Goal: Find specific fact: Find specific fact

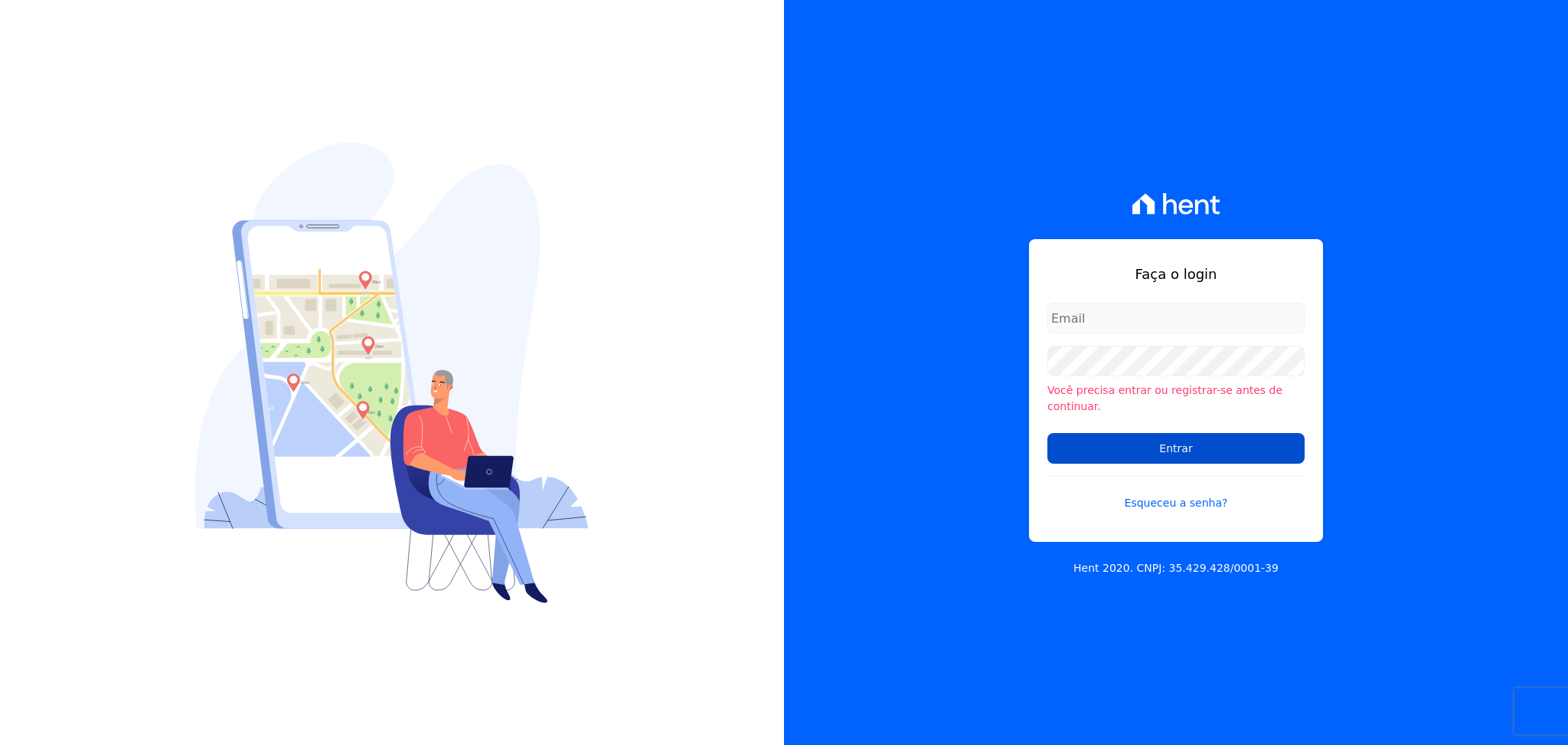
type input "[PERSON_NAME][EMAIL_ADDRESS][DOMAIN_NAME]"
click at [1103, 435] on input "Entrar" at bounding box center [1176, 448] width 257 height 30
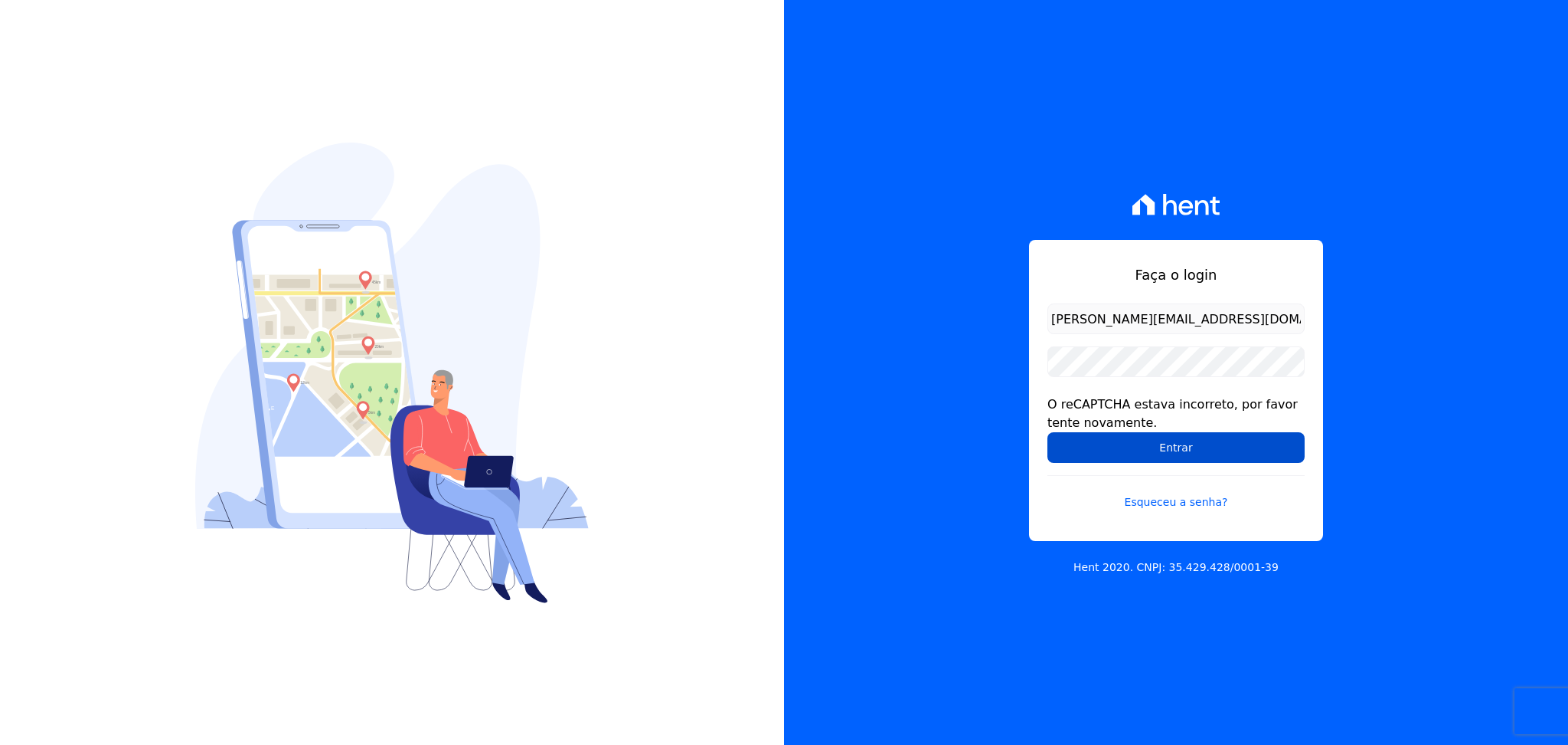
click at [1072, 457] on input "Entrar" at bounding box center [1176, 447] width 257 height 30
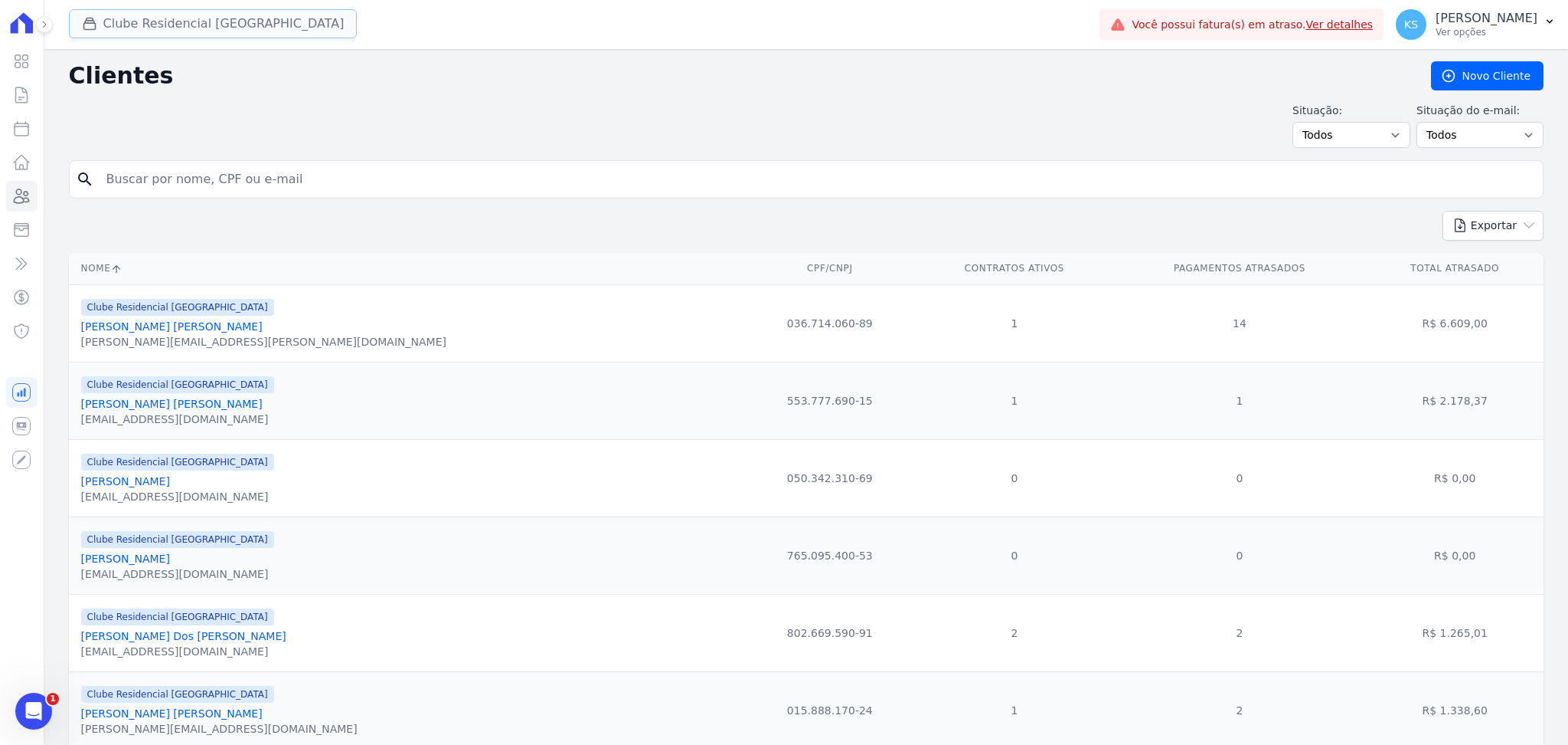
click at [147, 35] on button "Clube Residencial Saint Louis" at bounding box center [213, 23] width 288 height 29
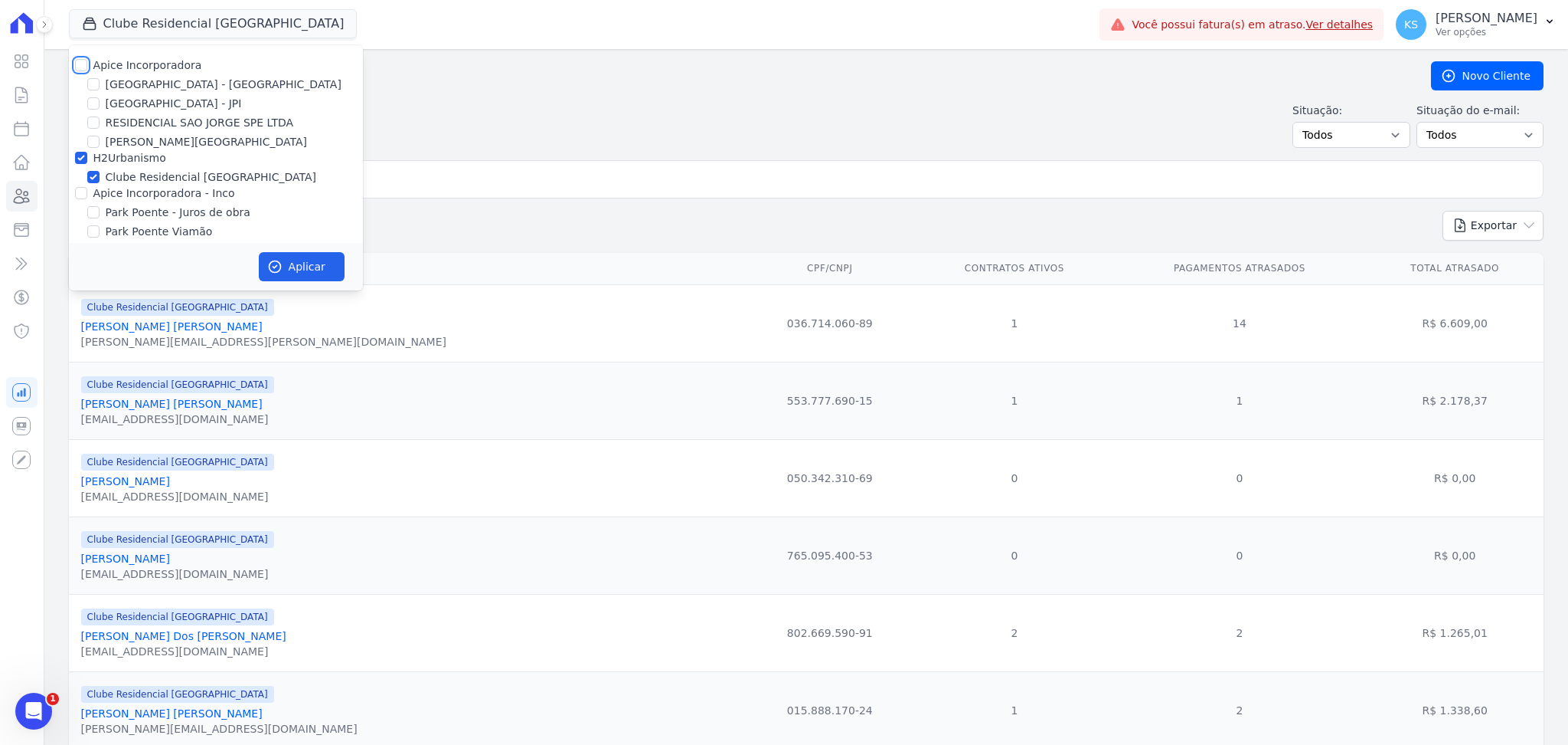
click at [81, 63] on input "Apice Incorporadora" at bounding box center [81, 65] width 13 height 13
checkbox input "true"
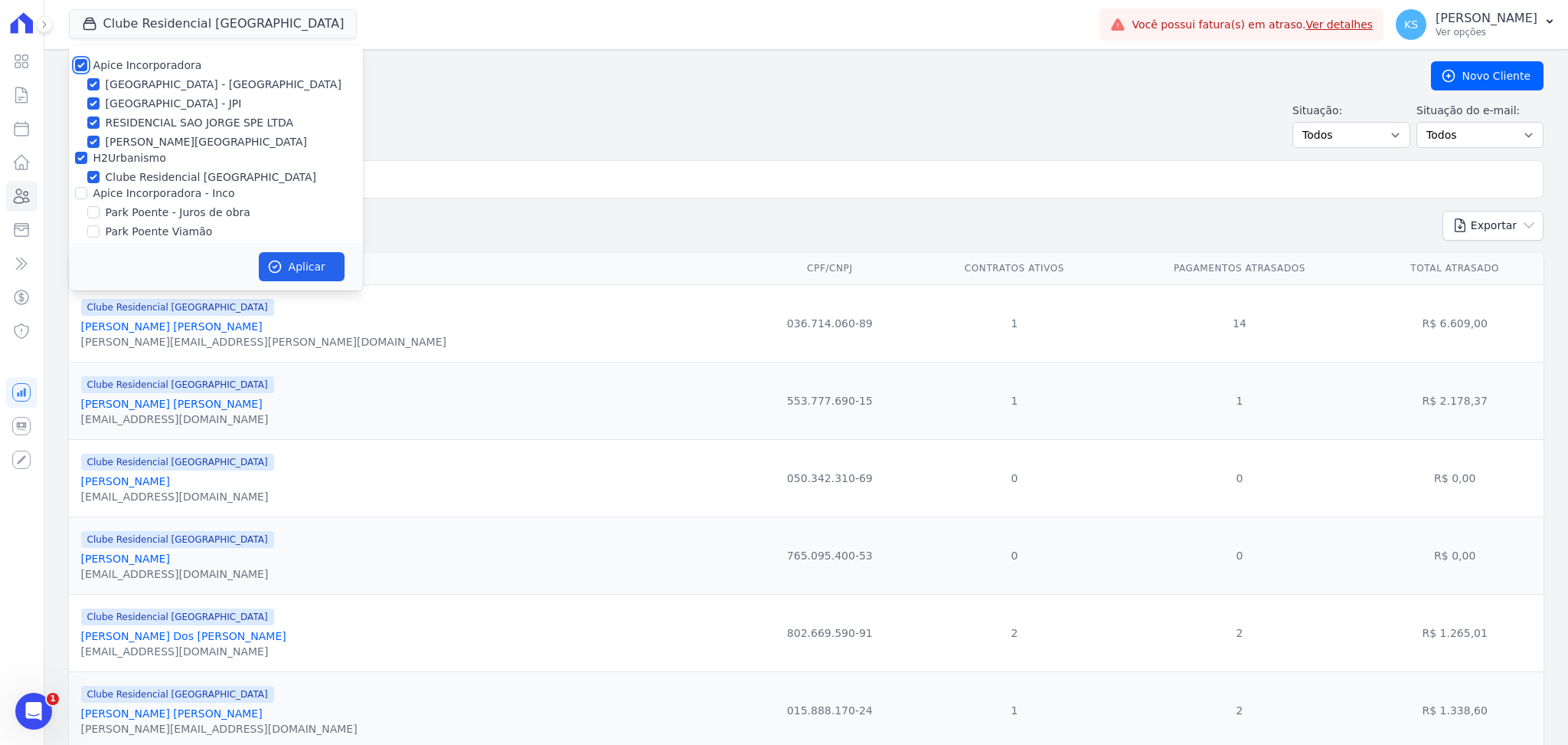
checkbox input "true"
click at [73, 191] on div "Apice Incorporadora - Inco" at bounding box center [216, 193] width 294 height 16
click at [79, 194] on input "Apice Incorporadora - Inco" at bounding box center [81, 193] width 13 height 13
checkbox input "true"
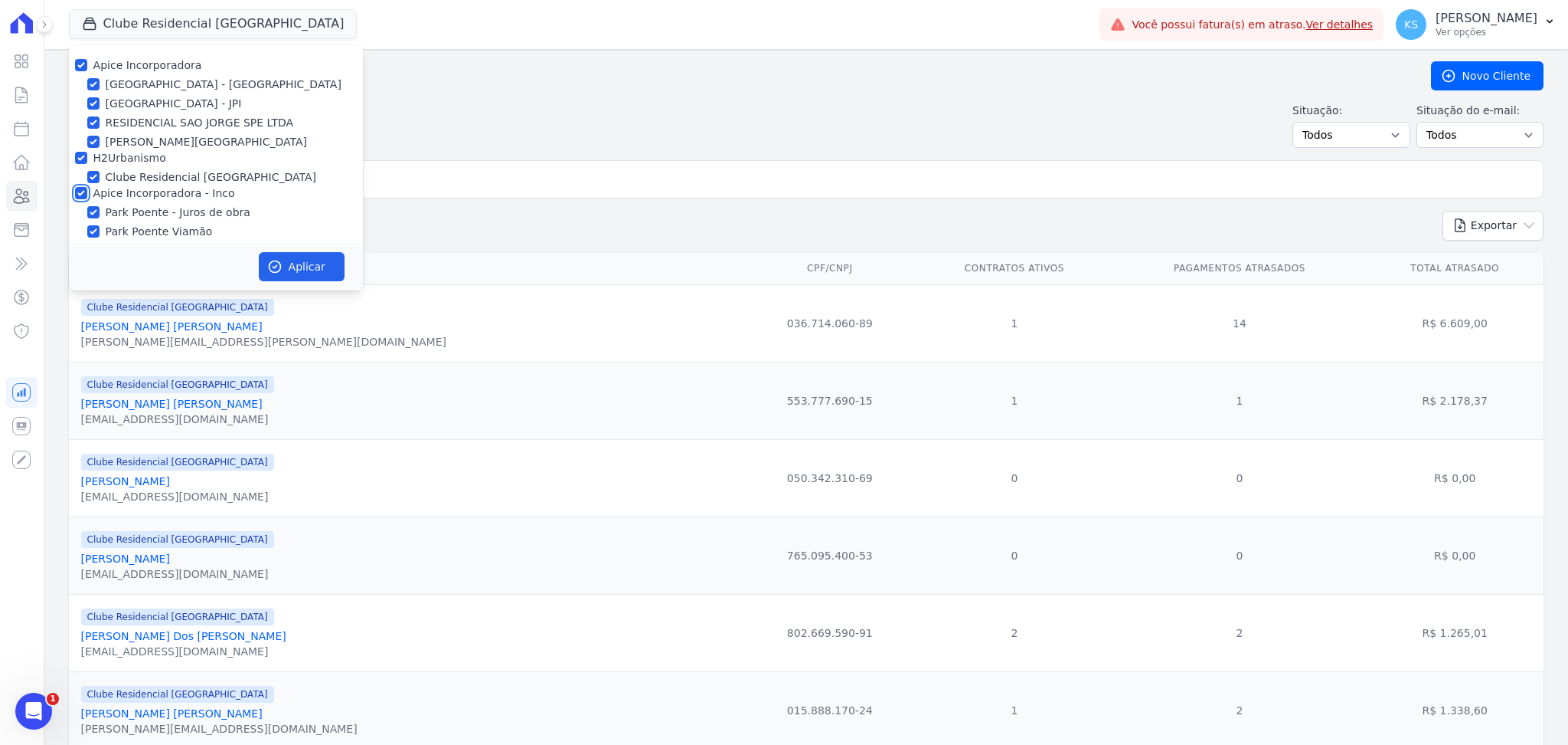
checkbox input "true"
click at [282, 278] on button "Aplicar" at bounding box center [302, 266] width 86 height 29
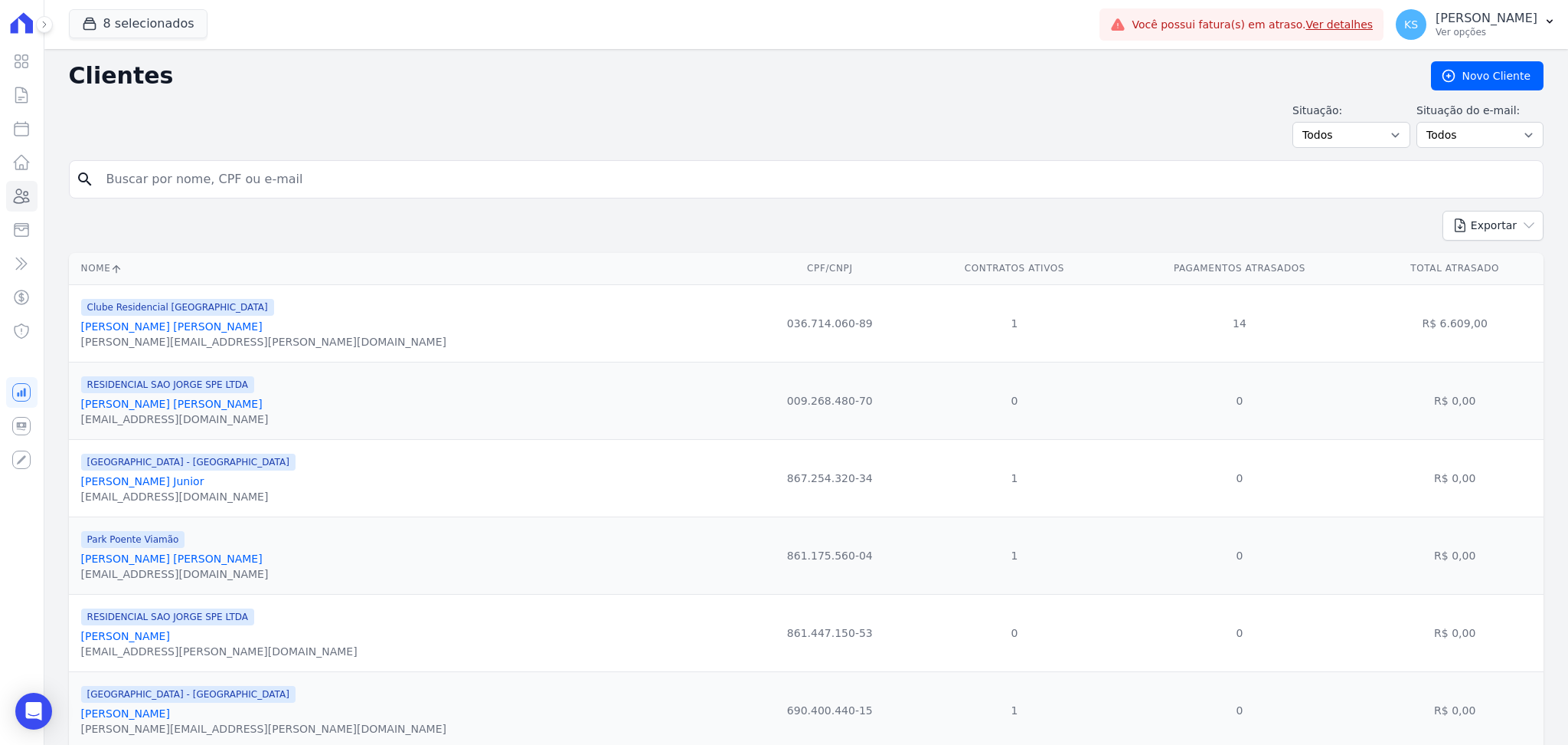
click at [447, 186] on input "search" at bounding box center [816, 179] width 1440 height 30
type input "Raiele Ângelo Gonzalez"
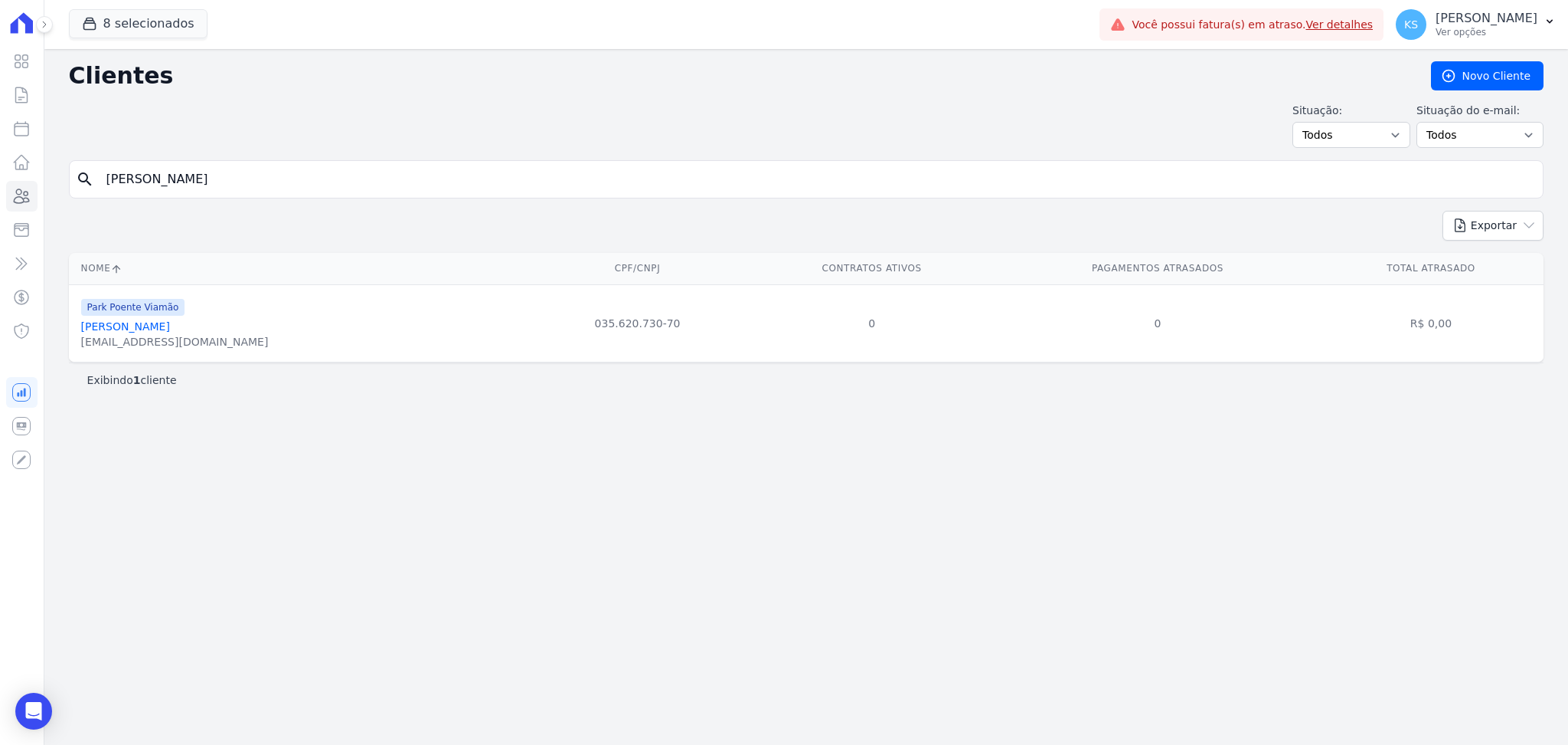
click at [150, 330] on link "Raiele ângelo Gonzalez" at bounding box center [126, 327] width 89 height 13
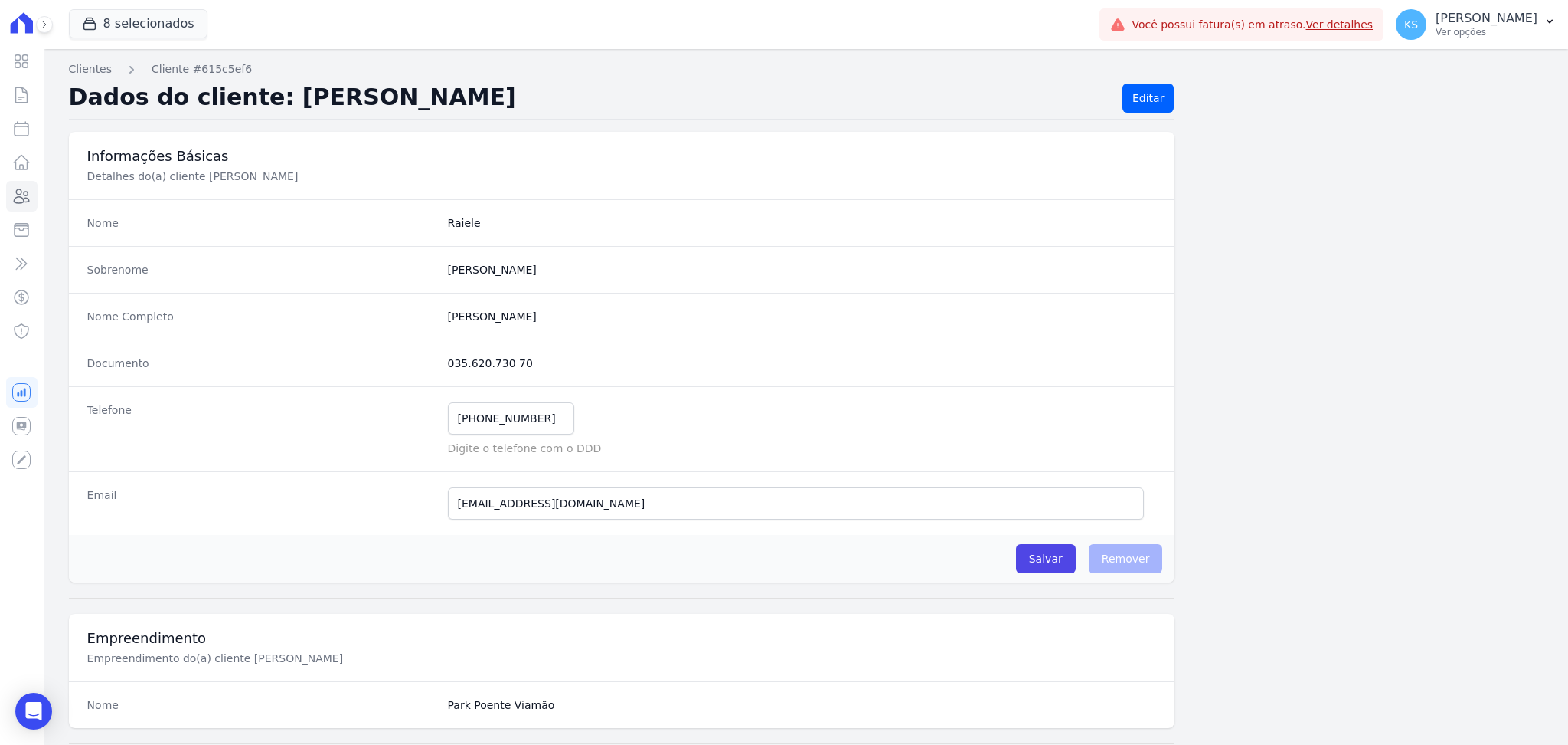
click at [517, 365] on dd "035.620.730 70" at bounding box center [802, 364] width 709 height 16
copy dl "035.620.730 70"
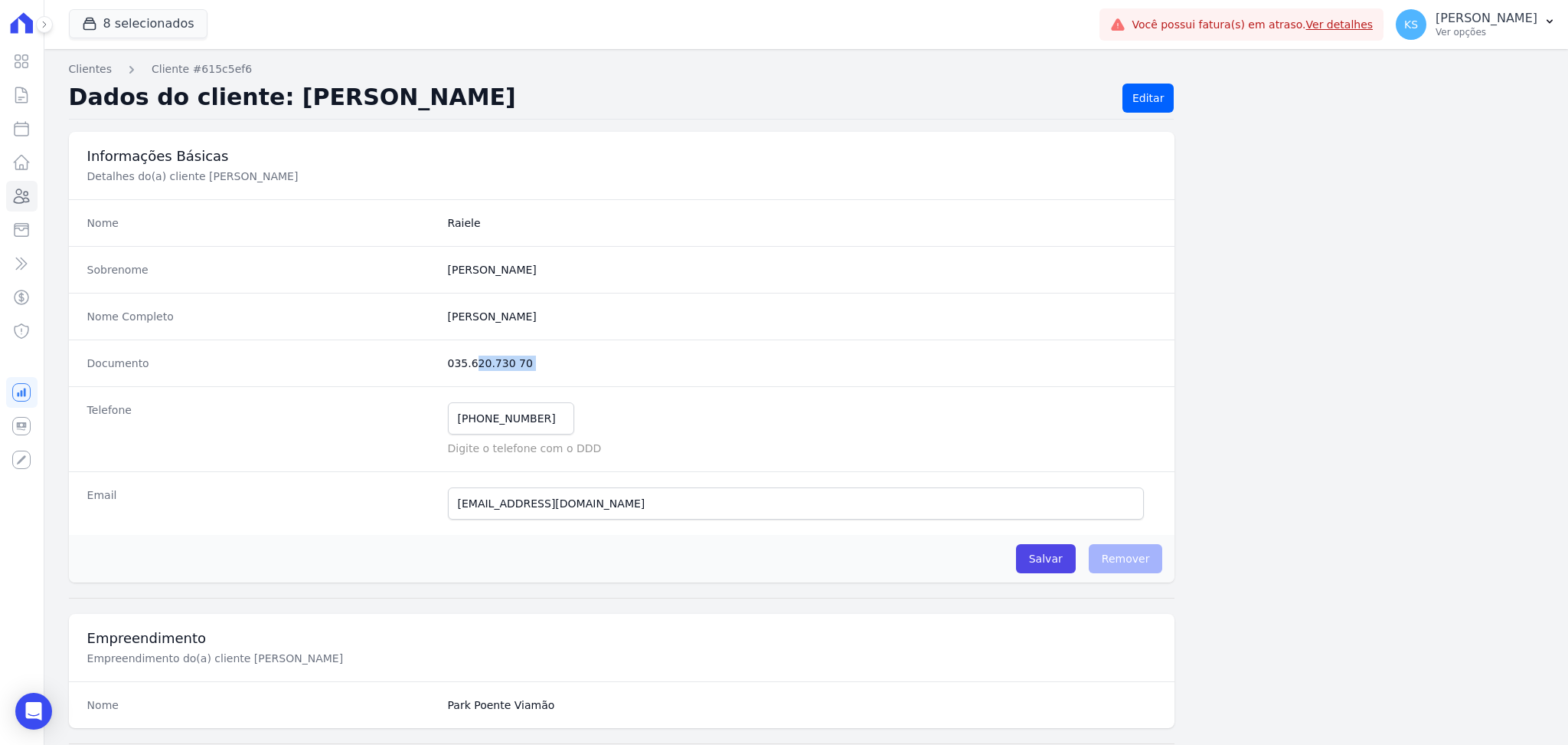
scroll to position [689, 0]
